Goal: Communication & Community: Answer question/provide support

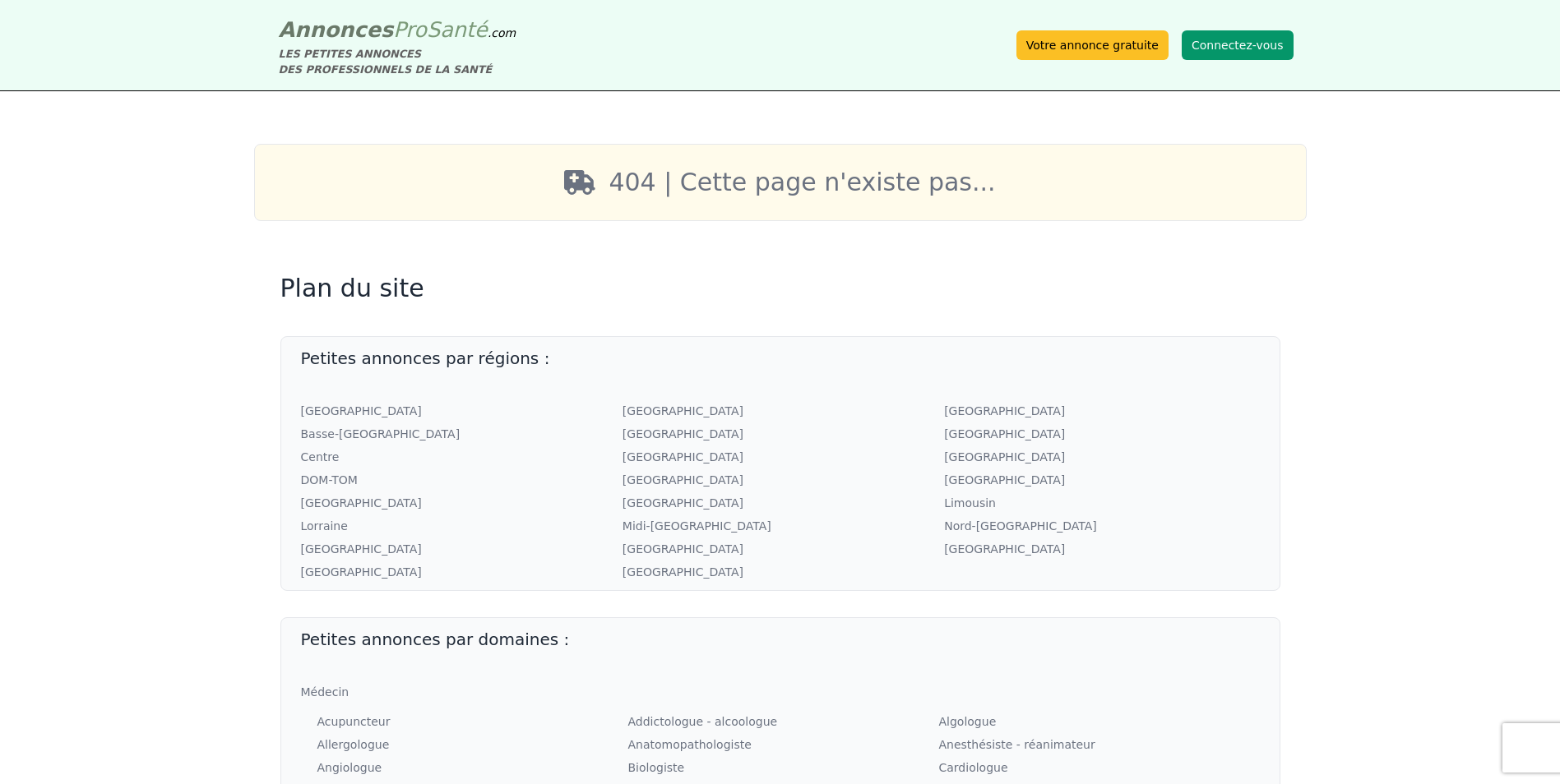
click at [1231, 44] on button "Connectez-vous" at bounding box center [1238, 45] width 111 height 30
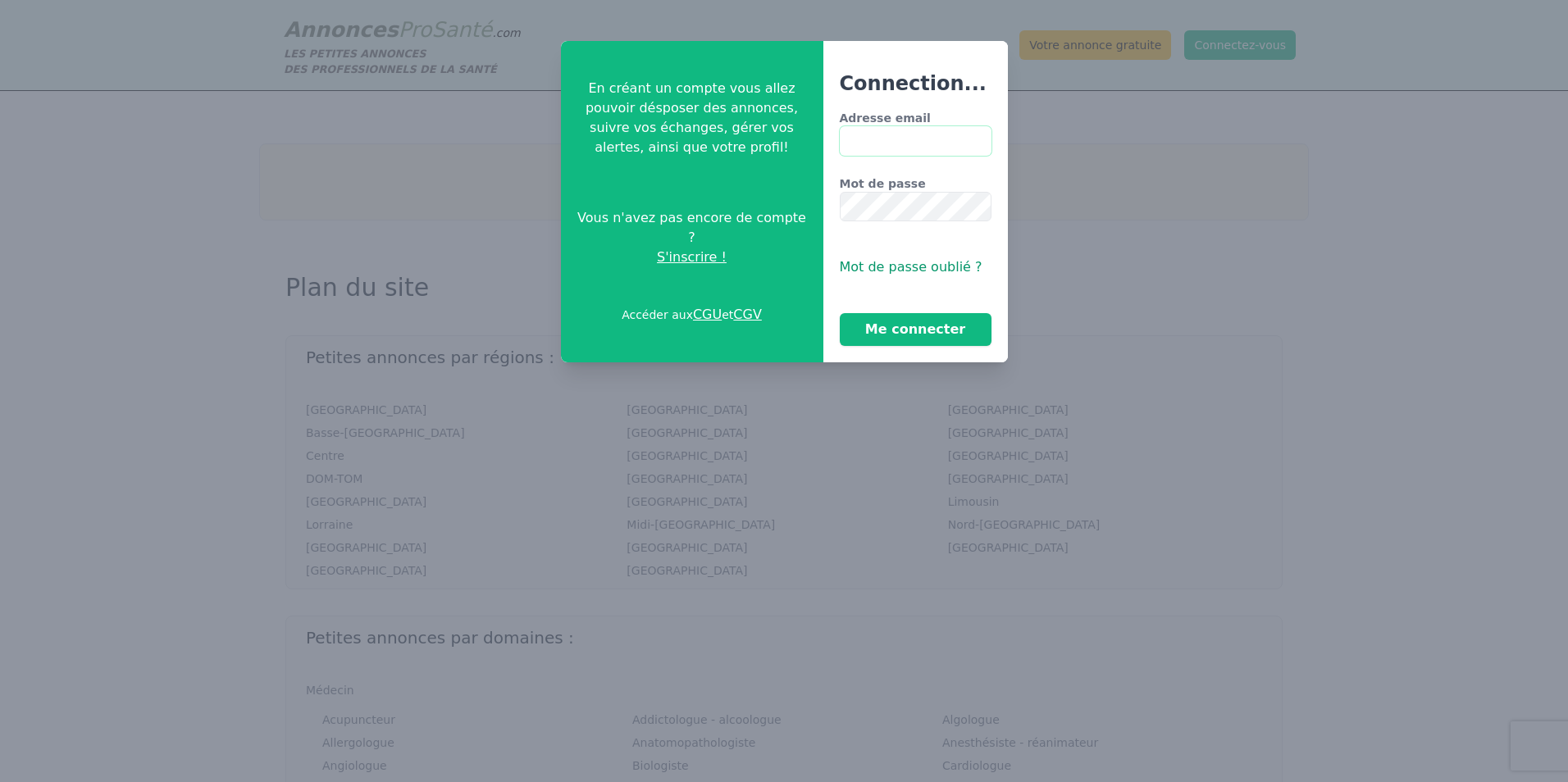
type input "**********"
click at [921, 330] on button "Me connecter" at bounding box center [915, 330] width 152 height 33
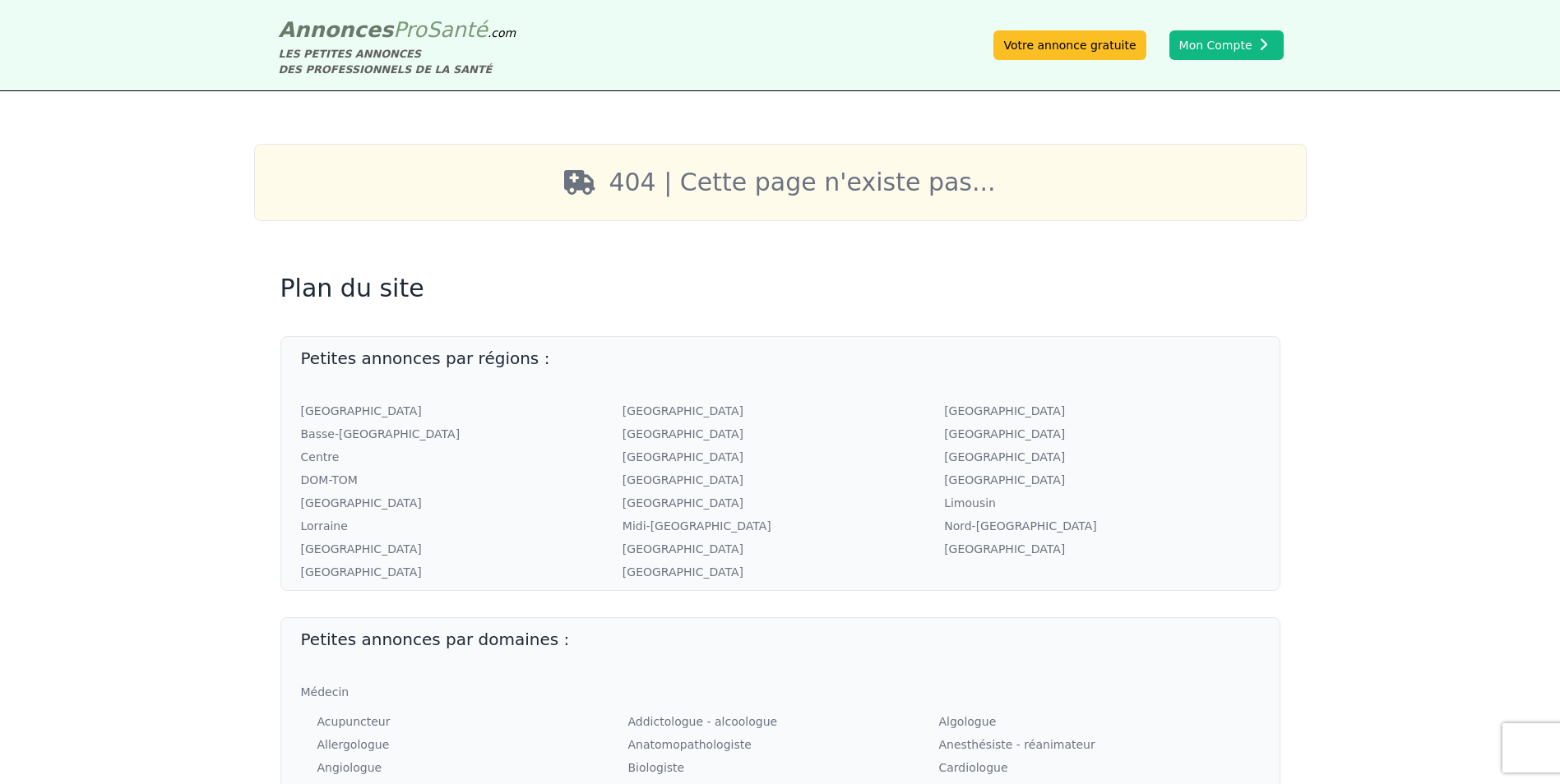
click at [354, 56] on div "LES PETITES ANNONCES DES PROFESSIONNELS DE LA SANTÉ" at bounding box center [397, 62] width 238 height 31
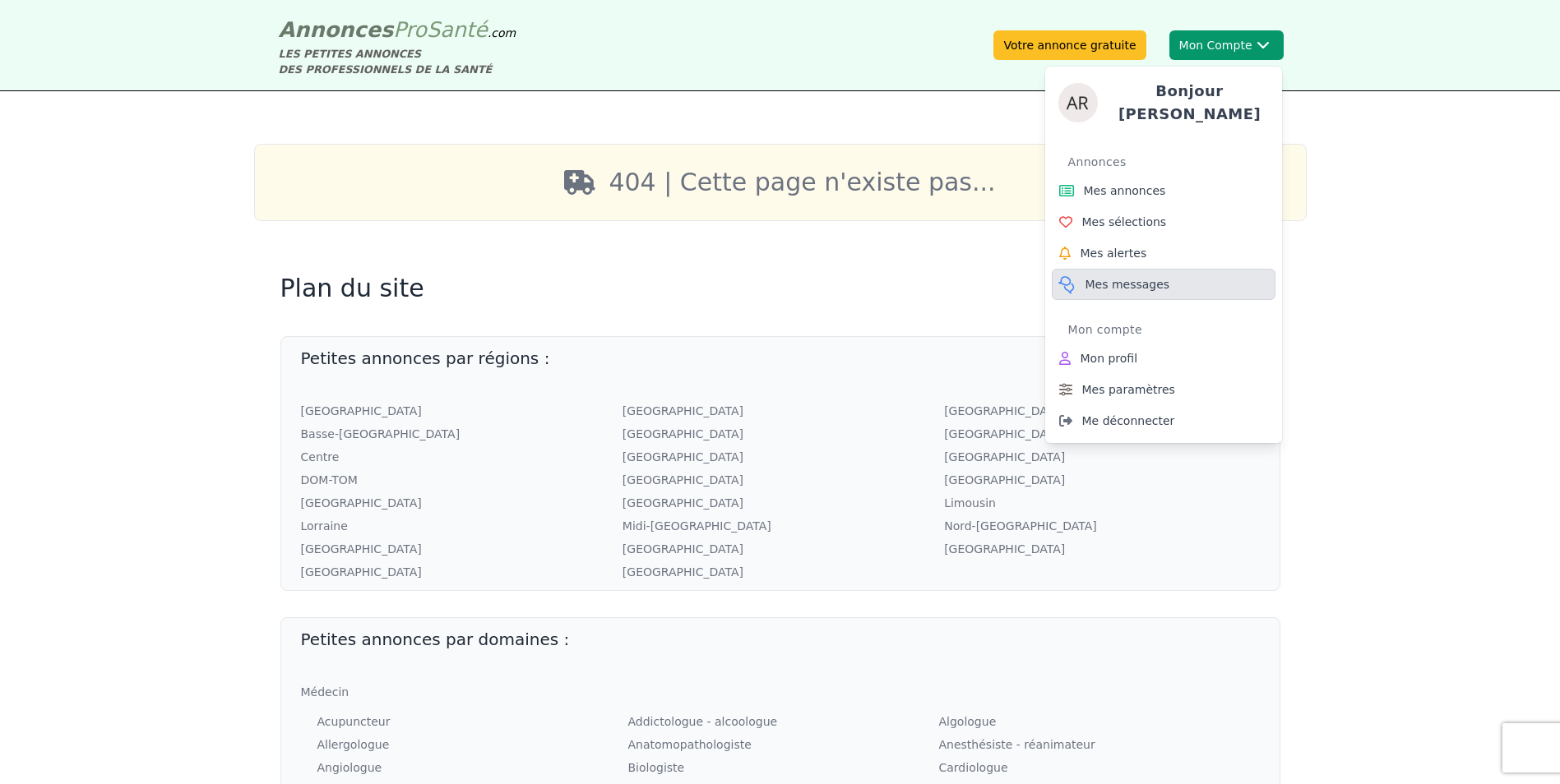
click at [1127, 280] on span "Mes messages" at bounding box center [1127, 284] width 84 height 17
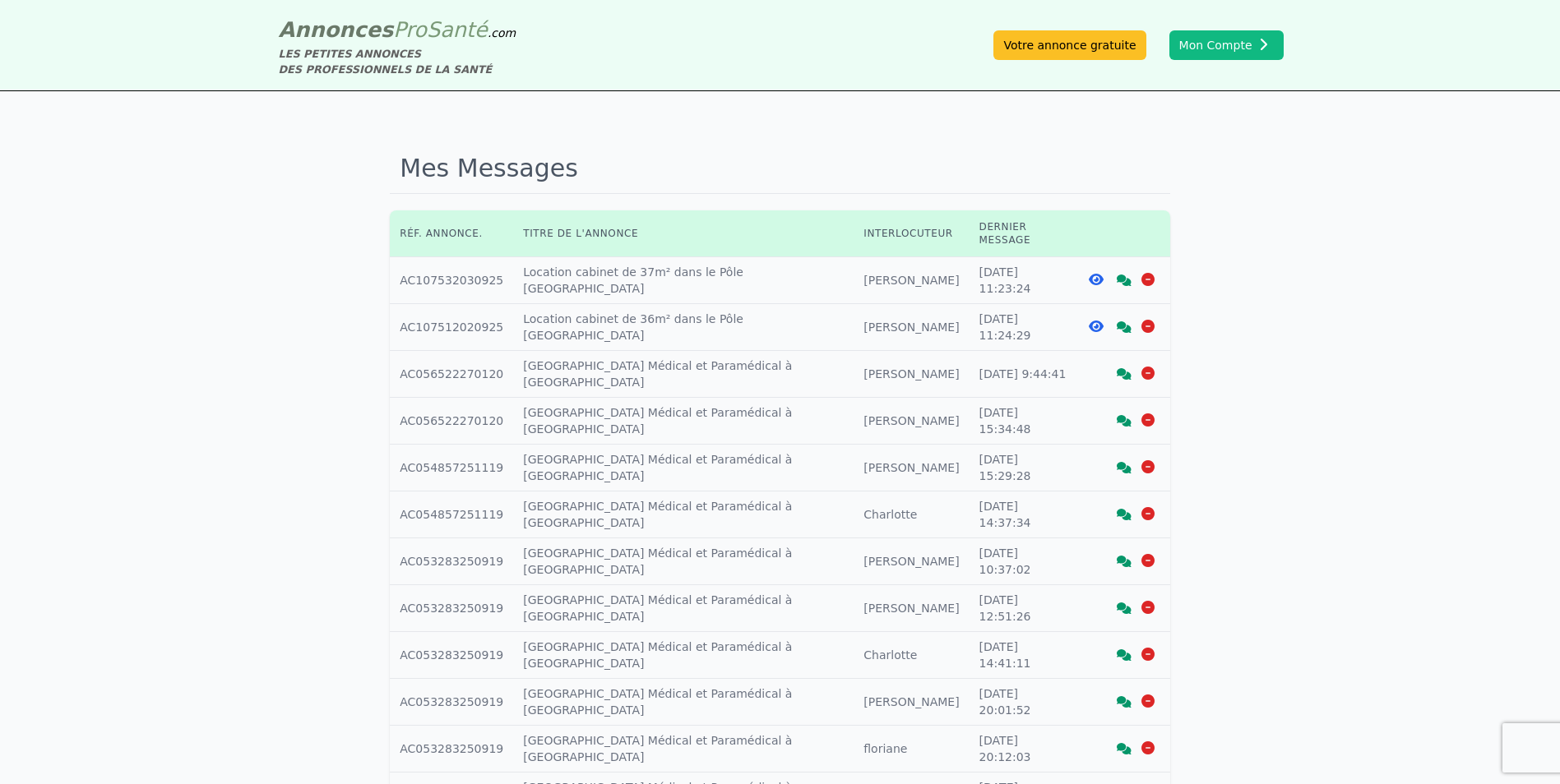
click at [1095, 319] on icon at bounding box center [1096, 325] width 15 height 13
click at [1125, 321] on icon at bounding box center [1124, 326] width 15 height 11
click at [1125, 275] on icon at bounding box center [1124, 280] width 15 height 11
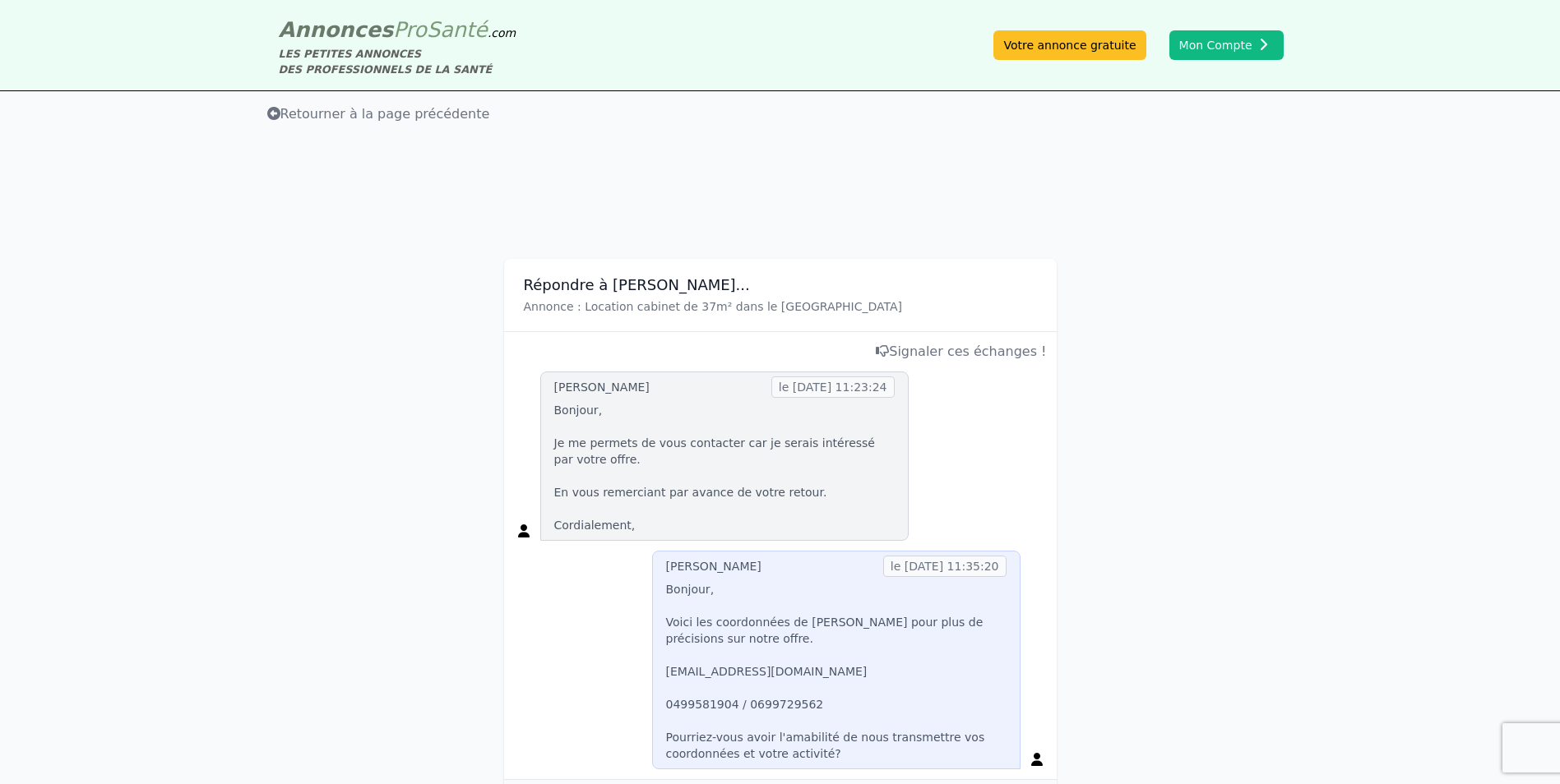
click at [598, 286] on h3 "Répondre à [PERSON_NAME]..." at bounding box center [781, 285] width 514 height 20
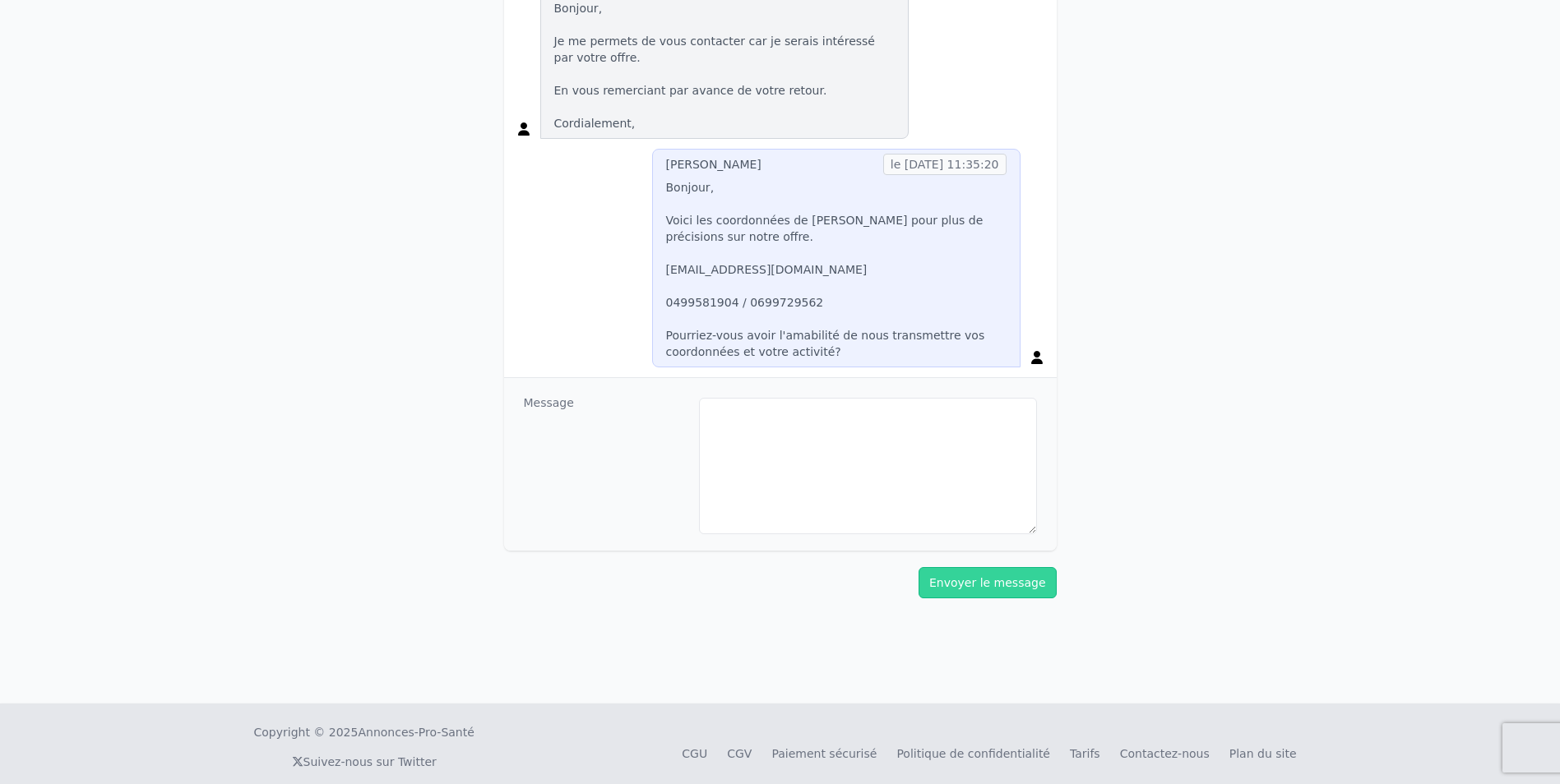
scroll to position [411, 0]
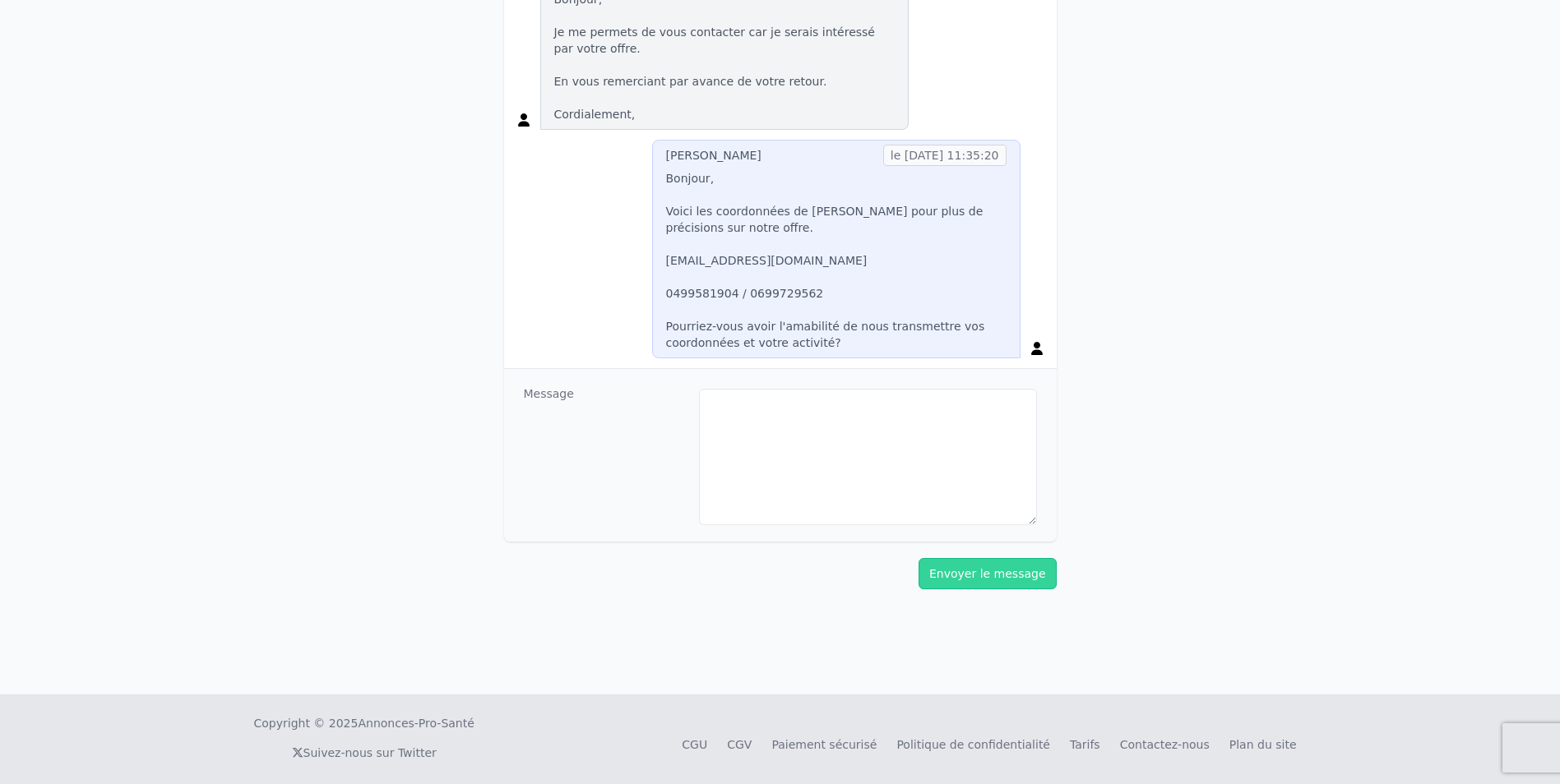
click at [834, 345] on p "Bonjour, Voici les coordonnées de [PERSON_NAME] pour plus de précisions sur not…" at bounding box center [836, 261] width 340 height 181
drag, startPoint x: 824, startPoint y: 339, endPoint x: 662, endPoint y: 319, distance: 163.2
click at [662, 319] on div "[PERSON_NAME] le [DATE] 11:35:20 Bonjour, Voici les coordonnées de [PERSON_NAME…" at bounding box center [836, 249] width 368 height 218
copy p "Pourriez-vous avoir l'amabilité de nous transmettre vos coordonnées et votre ac…"
click at [851, 434] on textarea at bounding box center [868, 457] width 338 height 137
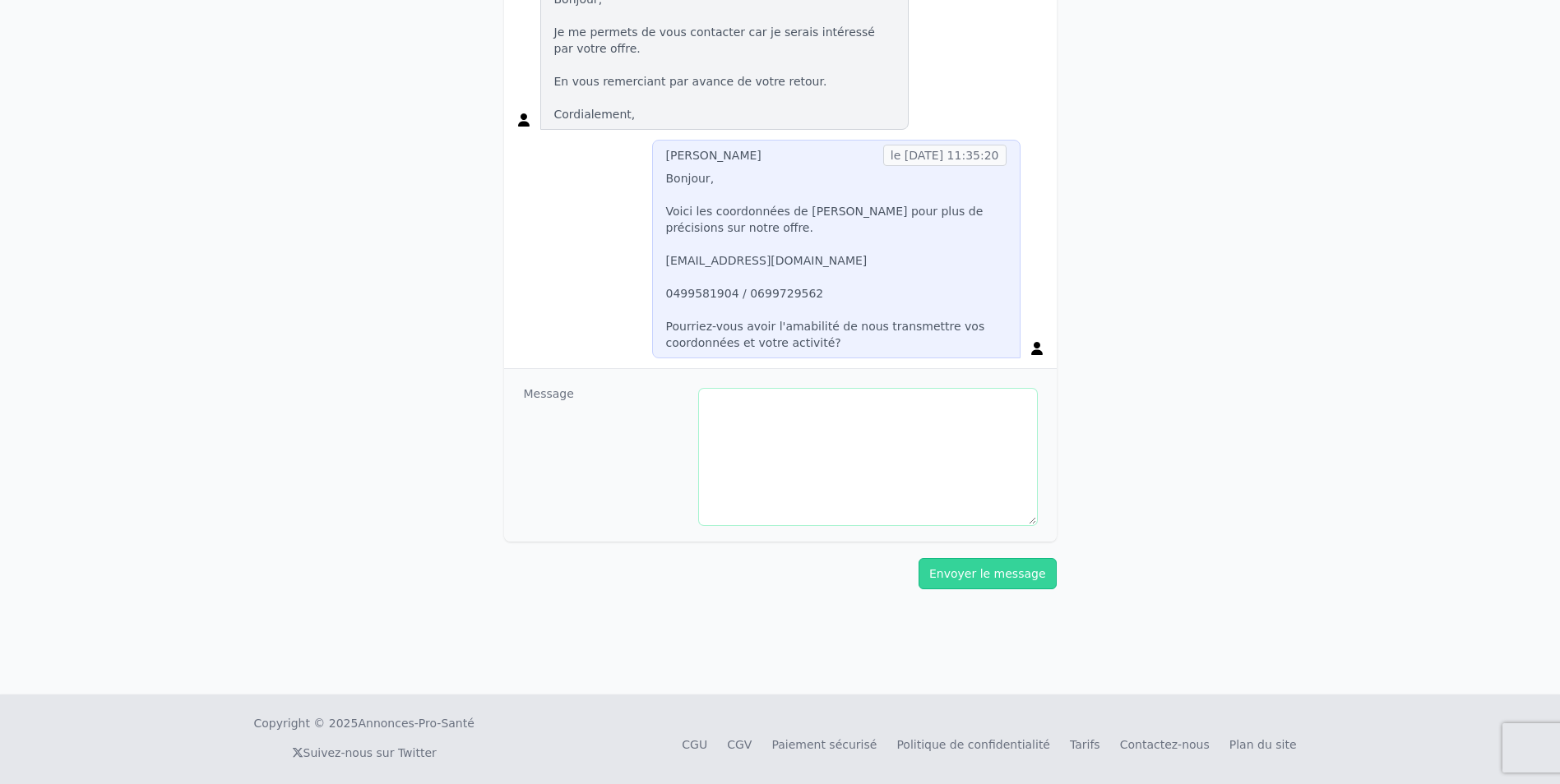
paste textarea "**********"
type textarea "**********"
click at [1000, 578] on button "Envoyer le message" at bounding box center [987, 573] width 138 height 31
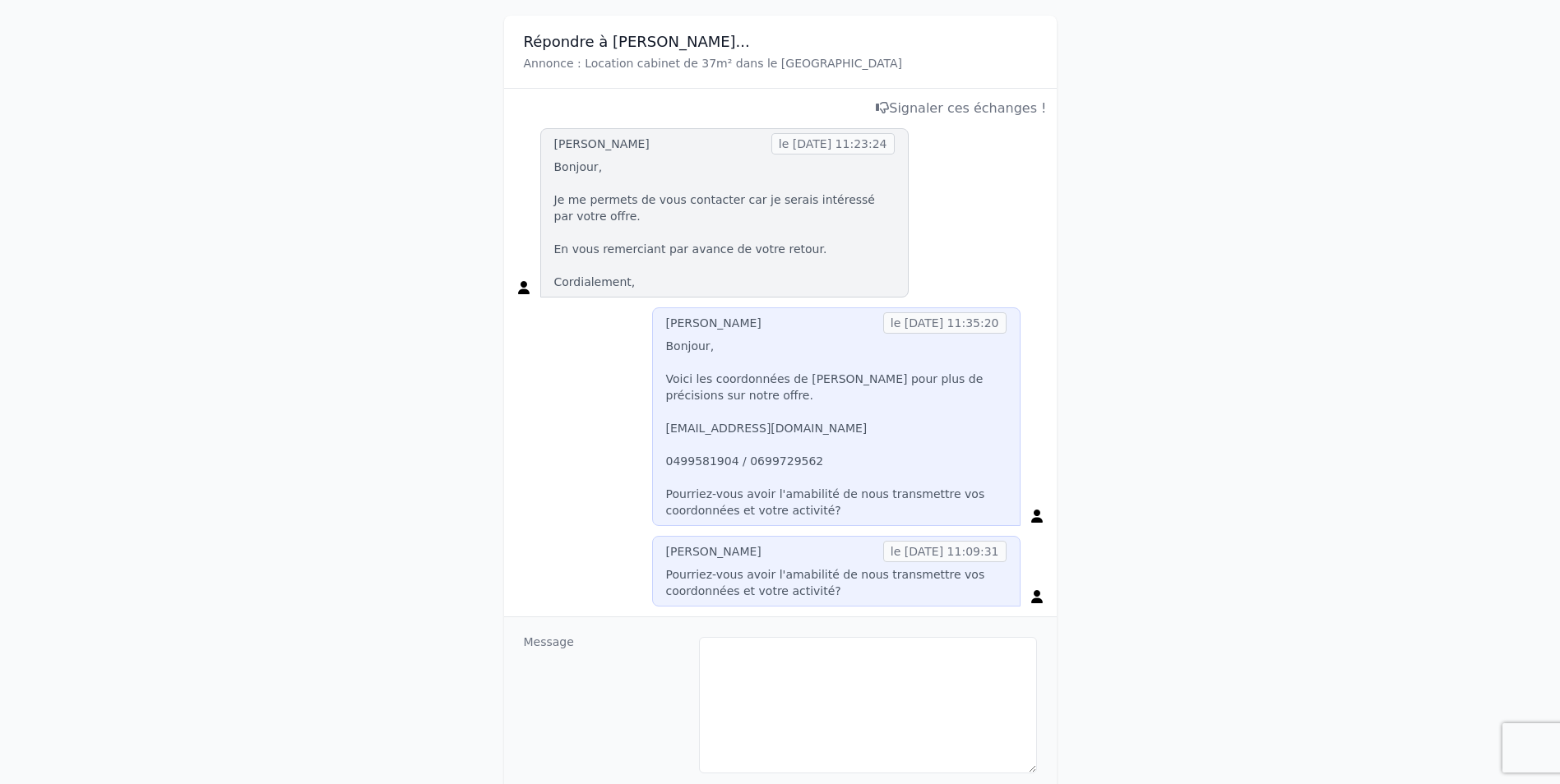
scroll to position [0, 0]
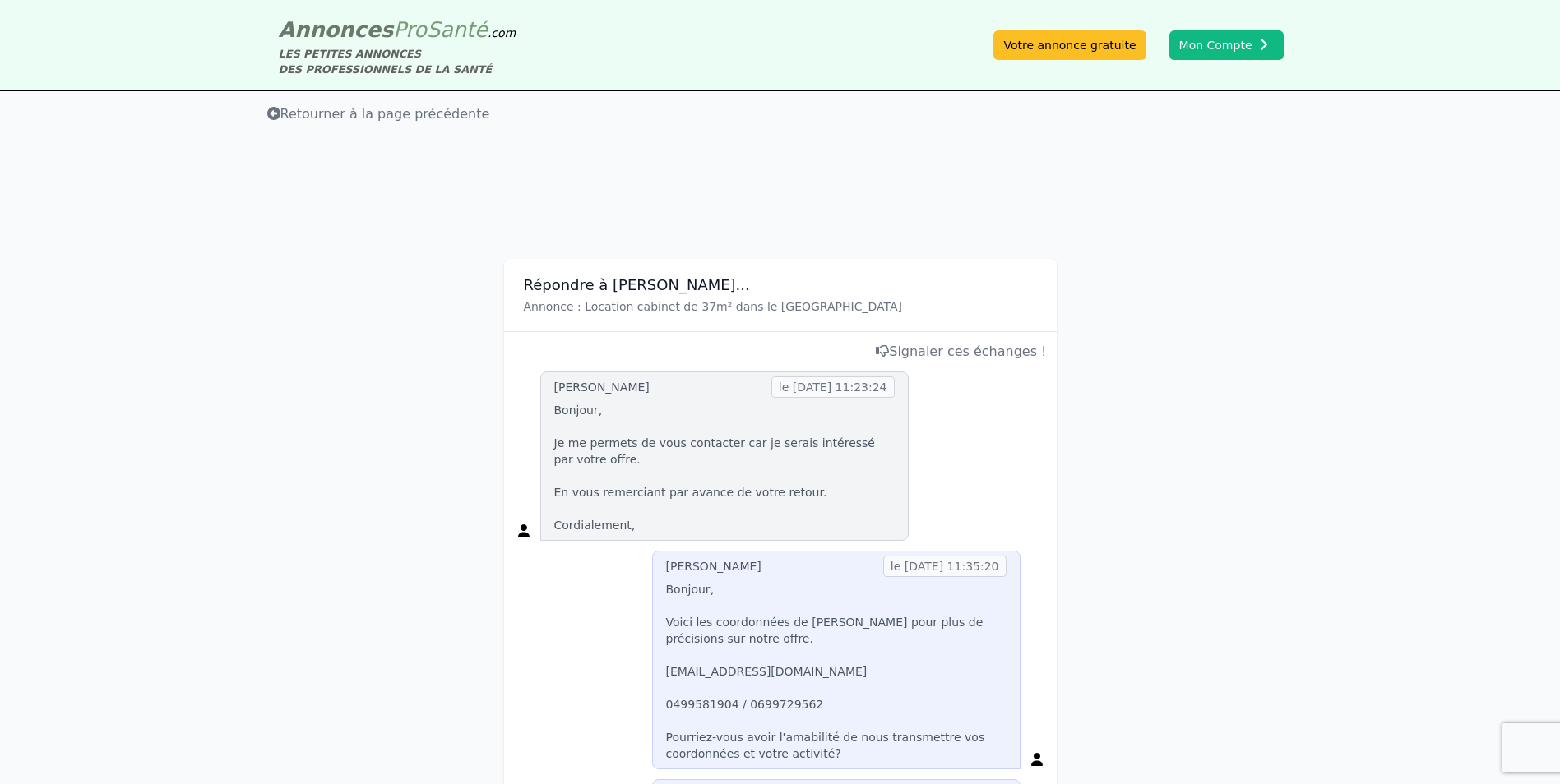
click at [558, 285] on h3 "Répondre à [PERSON_NAME]..." at bounding box center [781, 285] width 514 height 20
drag, startPoint x: 558, startPoint y: 285, endPoint x: 648, endPoint y: 284, distance: 90.0
click at [648, 284] on h3 "Répondre à [PERSON_NAME]..." at bounding box center [781, 285] width 514 height 20
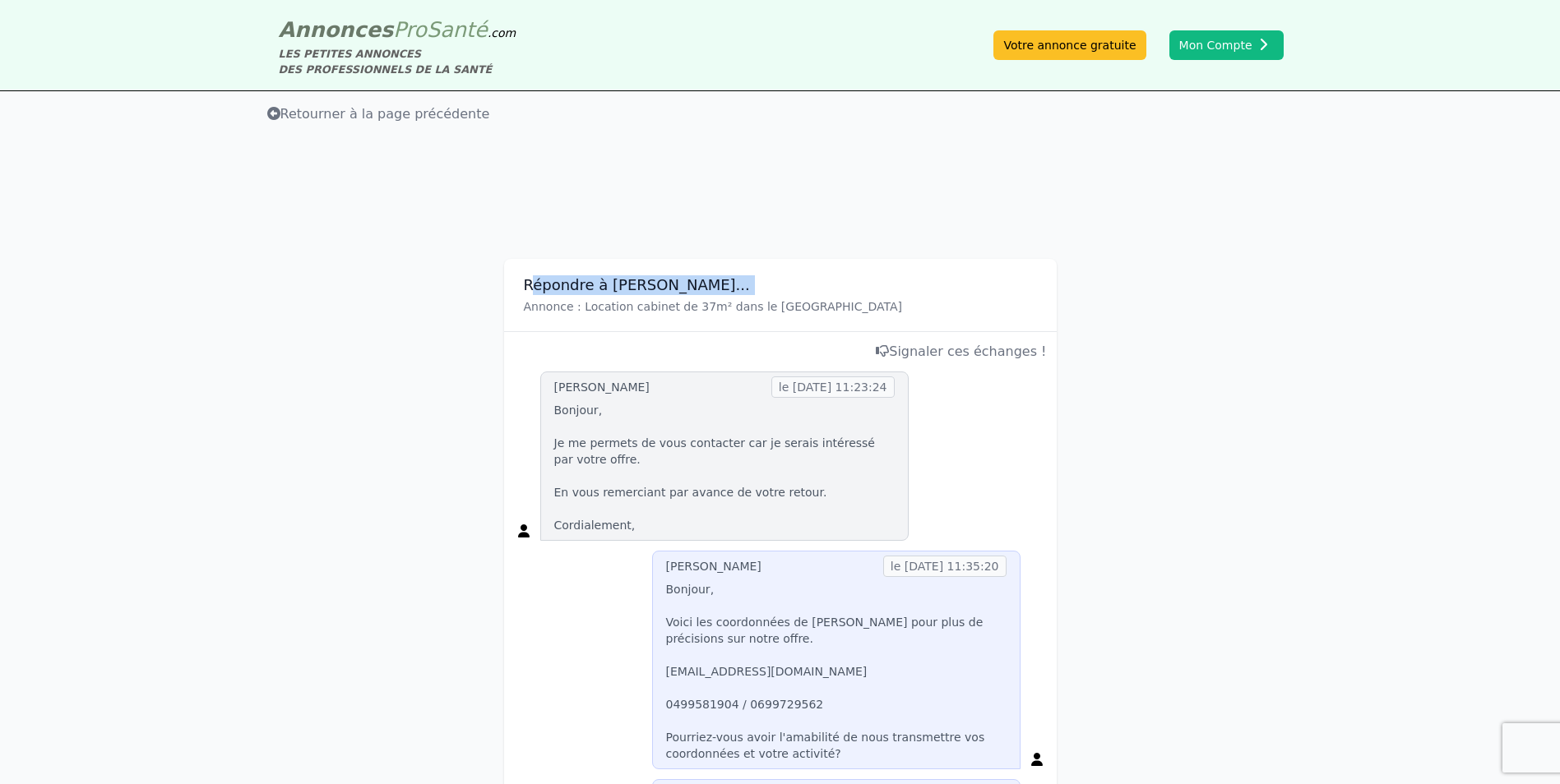
click at [648, 284] on h3 "Répondre à [PERSON_NAME]..." at bounding box center [781, 285] width 514 height 20
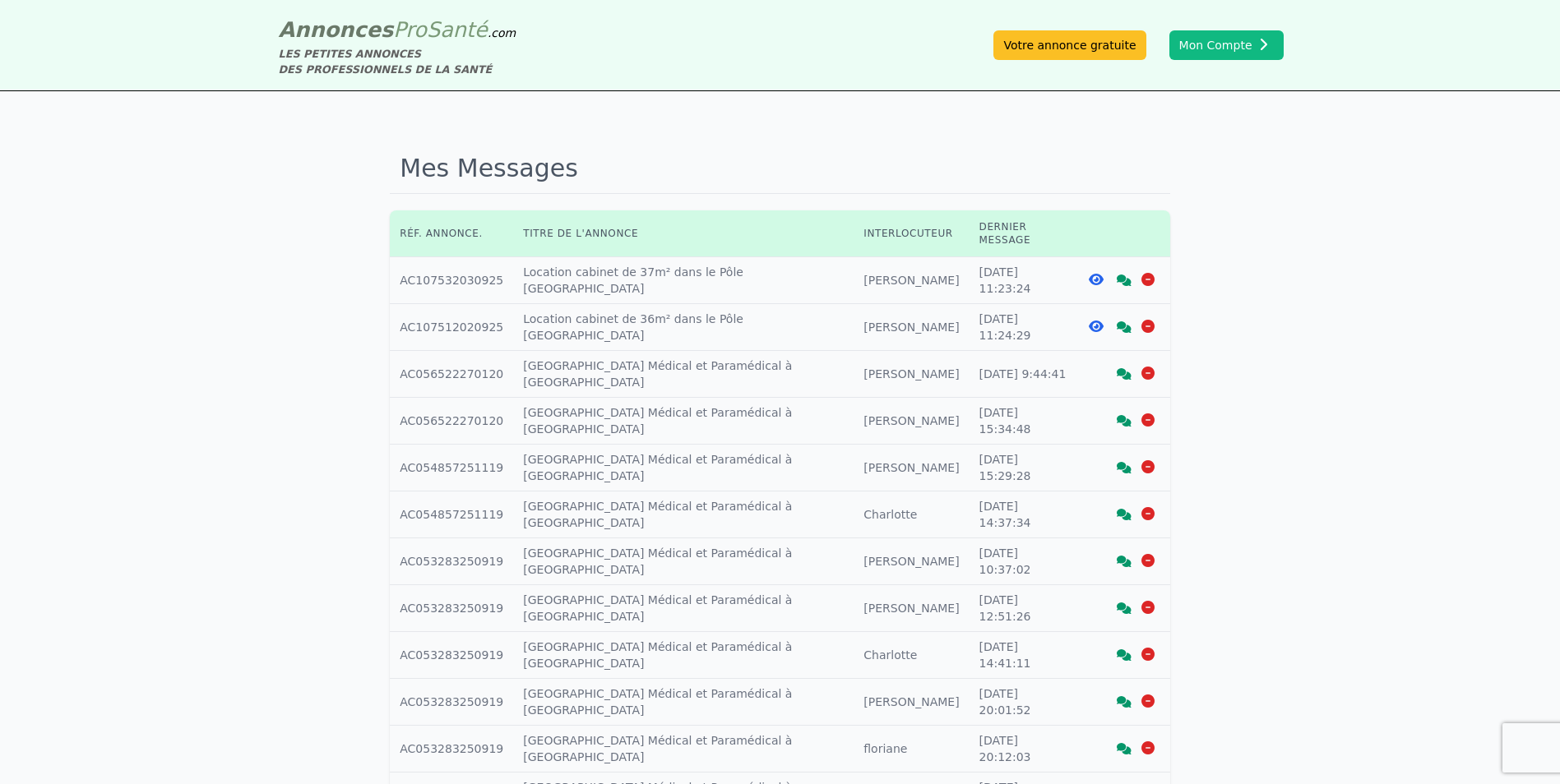
click at [854, 258] on td "Interlocuteur : [PERSON_NAME]" at bounding box center [911, 281] width 115 height 47
click at [427, 258] on td "Réf. annonce : AC107532030925" at bounding box center [452, 281] width 124 height 47
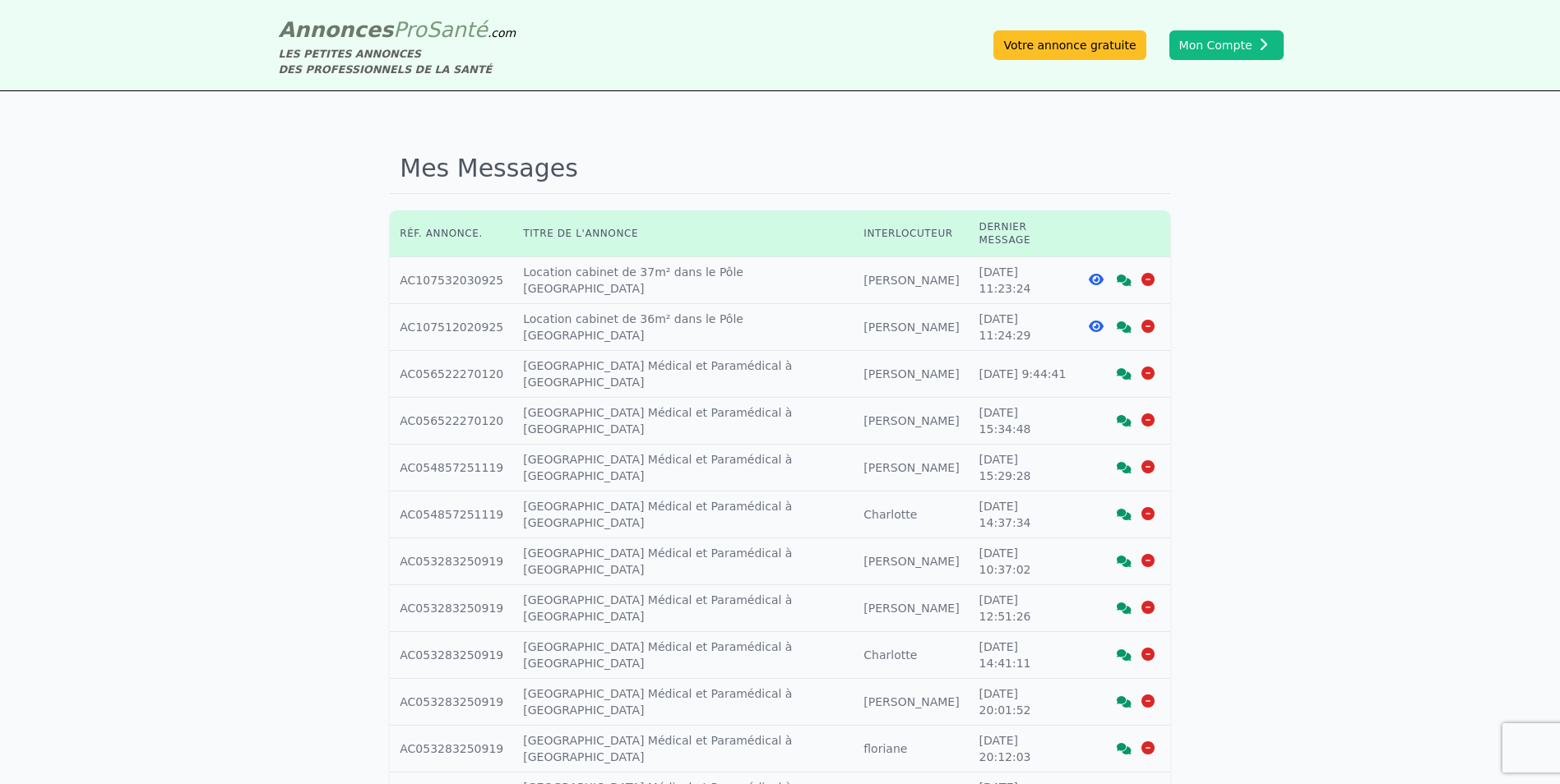
click at [854, 260] on td "Interlocuteur : [PERSON_NAME]" at bounding box center [911, 281] width 115 height 47
click at [854, 265] on td "Interlocuteur : [PERSON_NAME]" at bounding box center [911, 281] width 115 height 47
